Goal: Check status

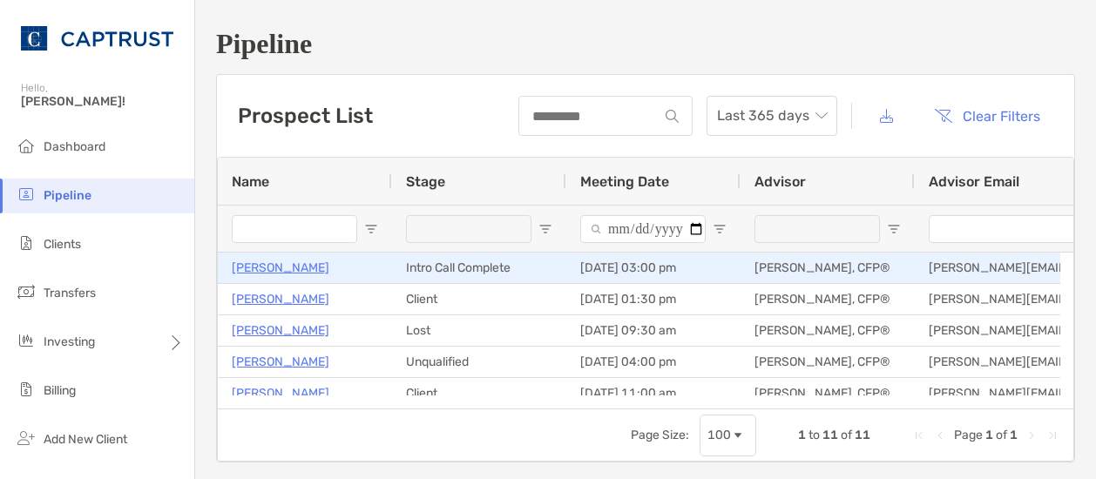
click at [279, 264] on p "[PERSON_NAME]" at bounding box center [281, 268] width 98 height 22
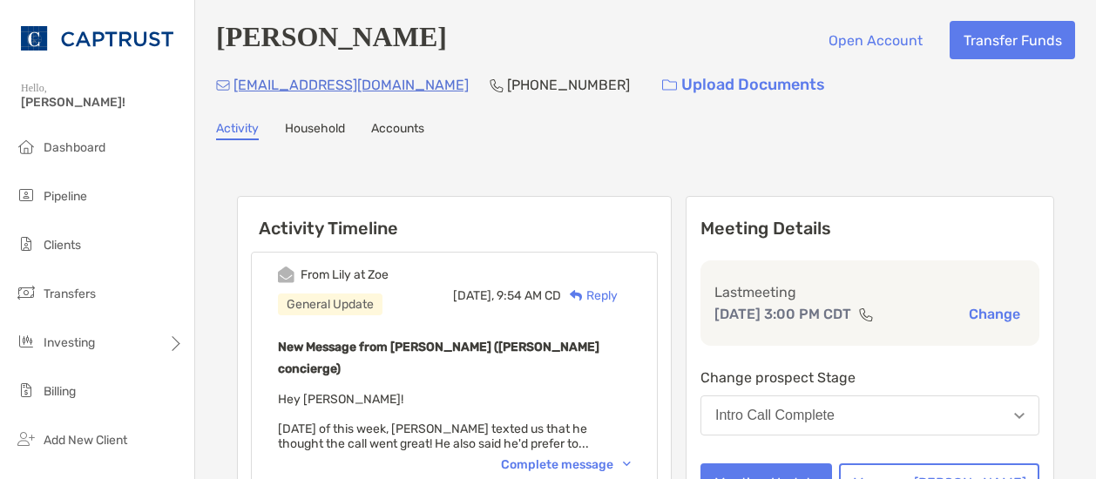
click at [658, 450] on div "From Lily at Zoe General Update Yesterday, 9:54 AM CD Reply New Message from Li…" at bounding box center [454, 369] width 407 height 235
click at [631, 458] on div "Complete message" at bounding box center [566, 465] width 130 height 15
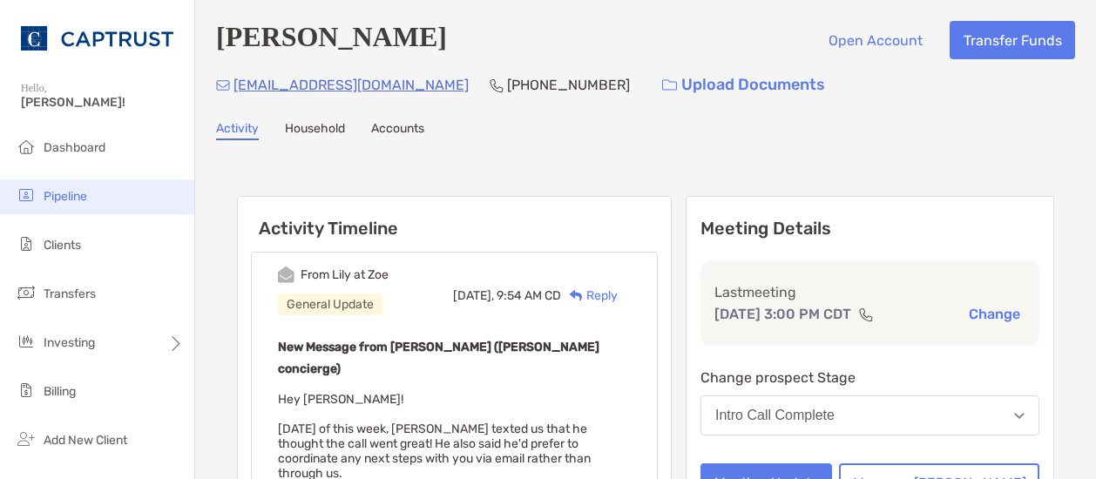
click at [74, 193] on span "Pipeline" at bounding box center [66, 196] width 44 height 15
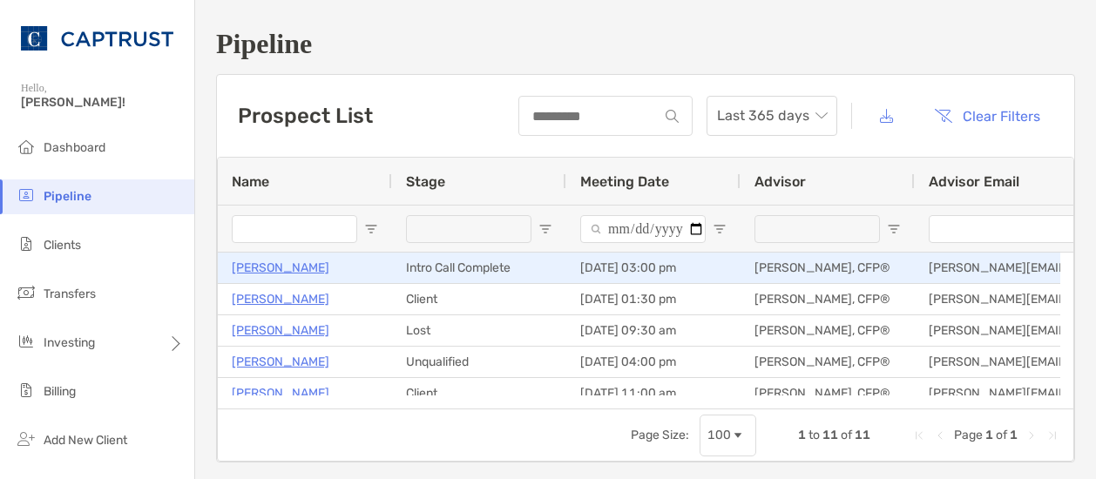
click at [248, 266] on p "[PERSON_NAME]" at bounding box center [281, 268] width 98 height 22
